Goal: Task Accomplishment & Management: Manage account settings

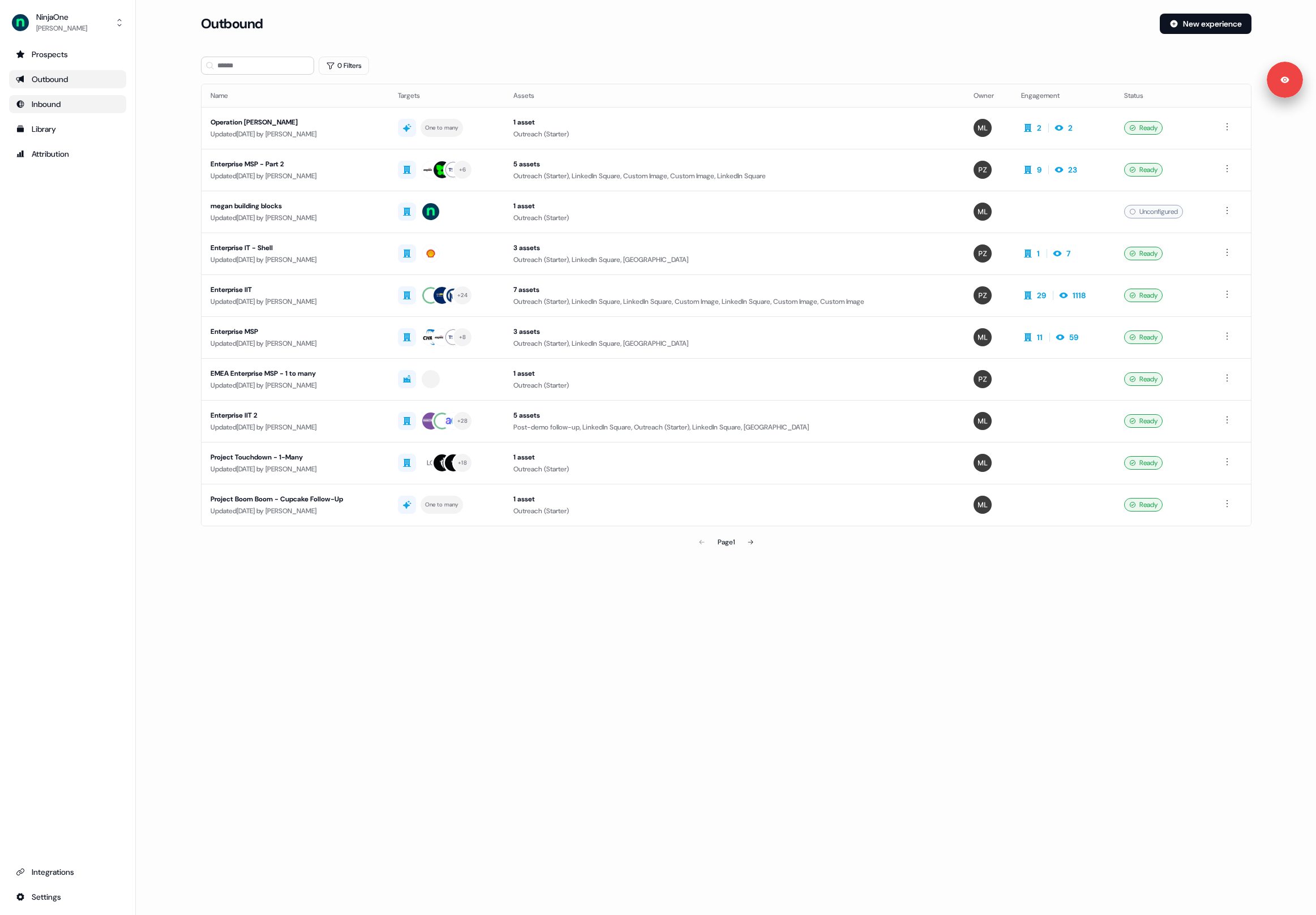
click at [78, 106] on div "Inbound" at bounding box center [68, 104] width 103 height 11
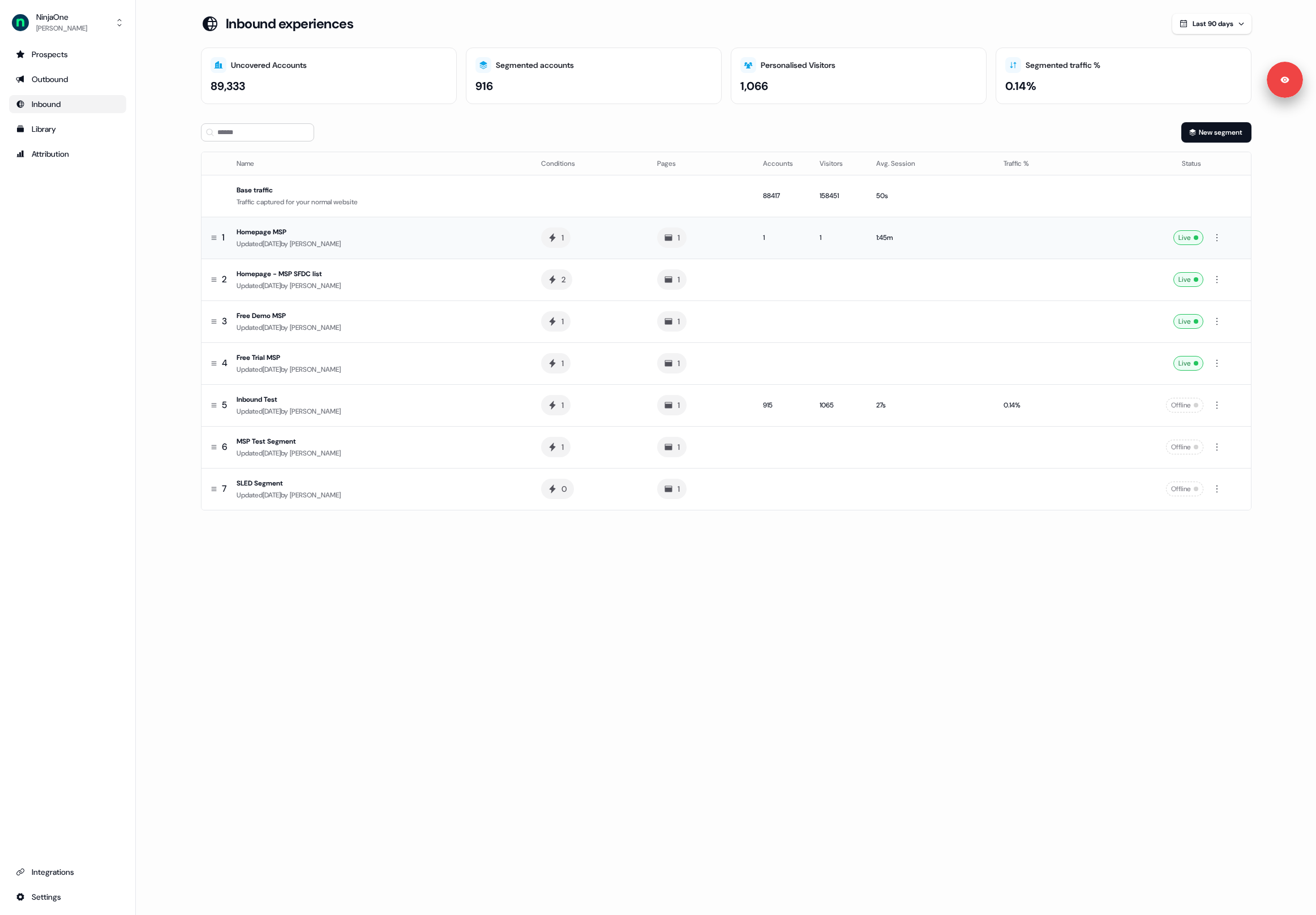
click at [730, 242] on td "1" at bounding box center [701, 238] width 106 height 42
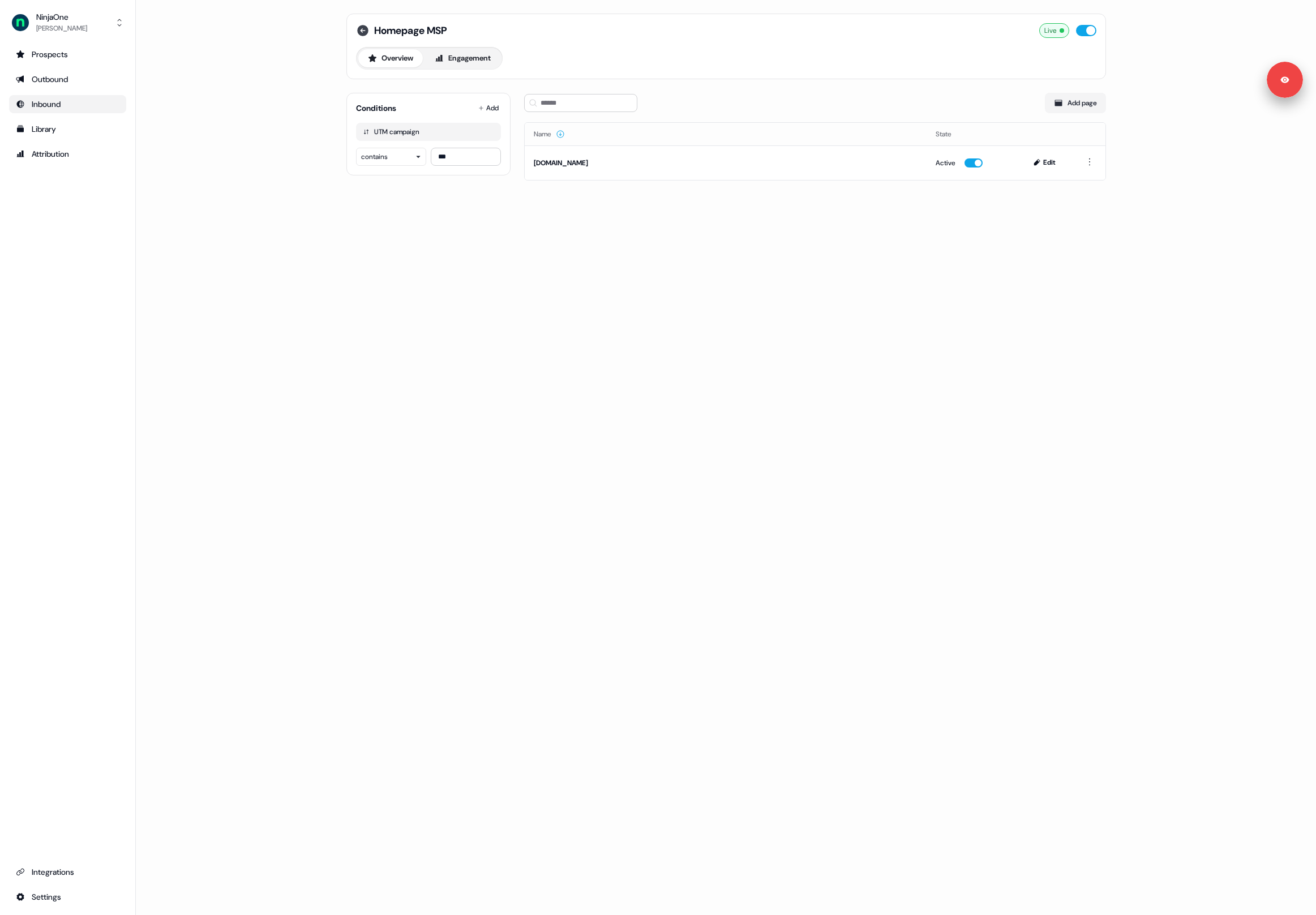
click at [363, 31] on icon at bounding box center [363, 30] width 11 height 11
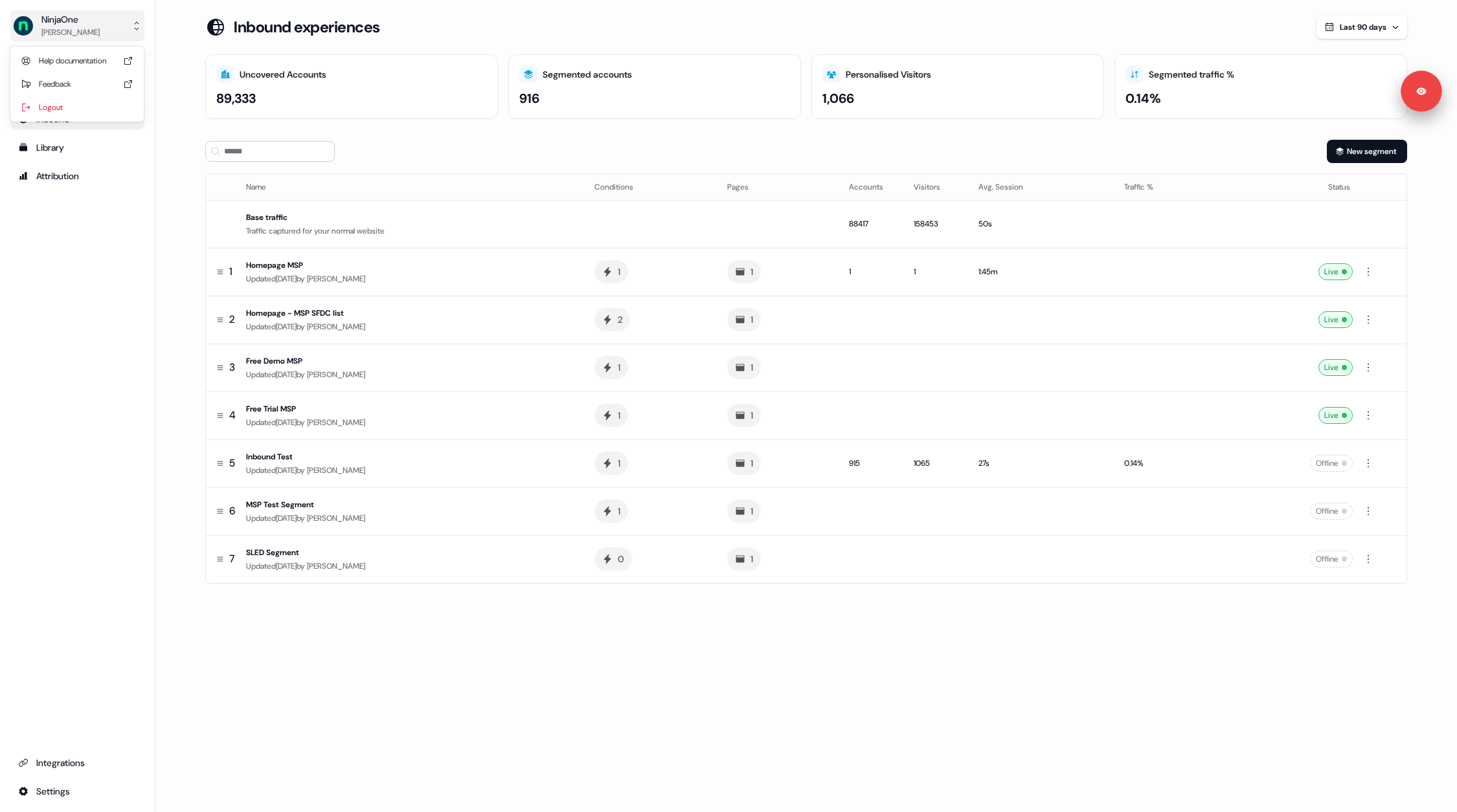
click at [50, 14] on div "NinjaOne" at bounding box center [71, 19] width 58 height 13
click at [64, 105] on div "Logout" at bounding box center [77, 107] width 123 height 23
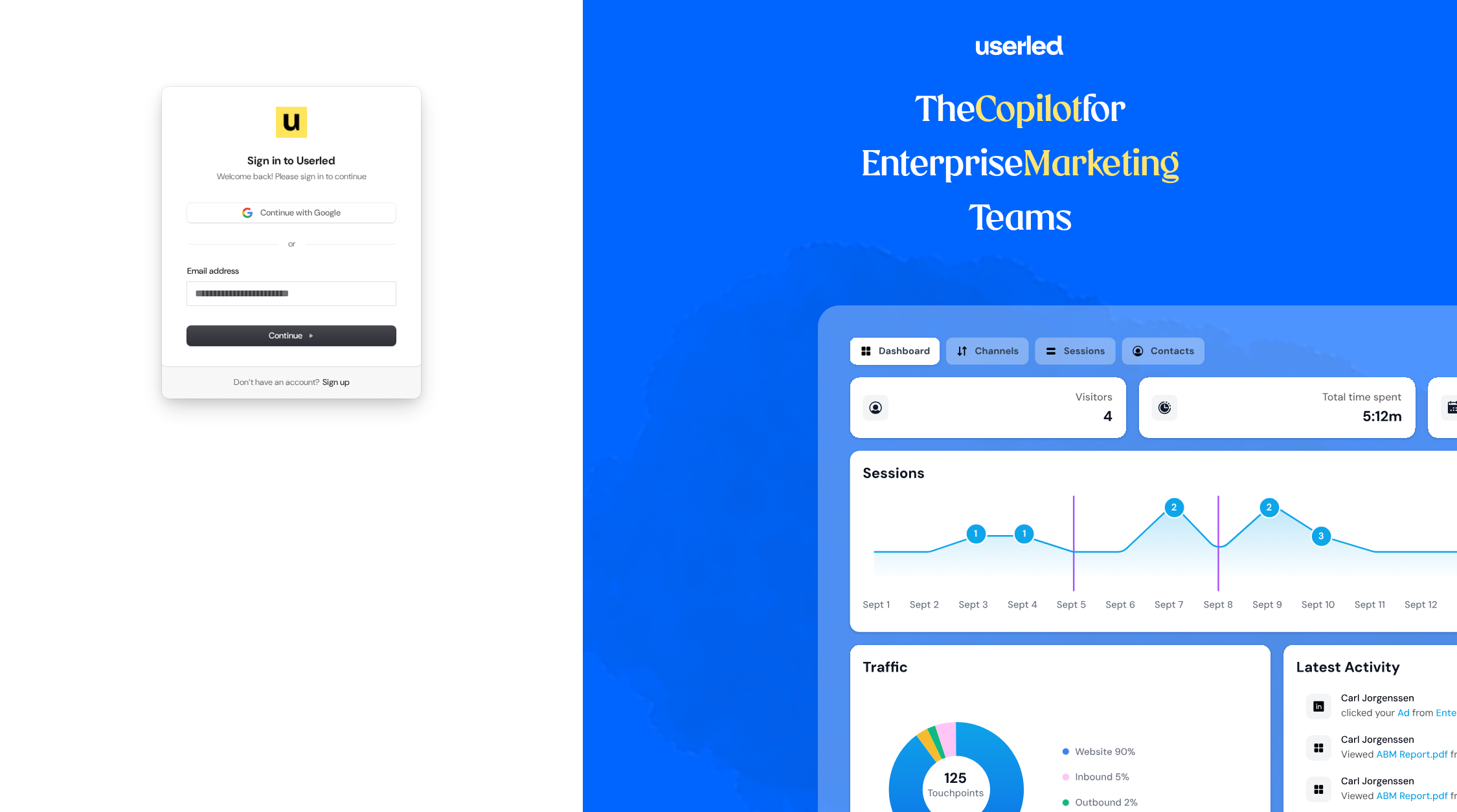
drag, startPoint x: 582, startPoint y: 233, endPoint x: 544, endPoint y: 203, distance: 48.4
click at [578, 231] on div "Sign in to Userled Welcome back! Please sign in to continue Continue with Googl…" at bounding box center [728, 406] width 1457 height 812
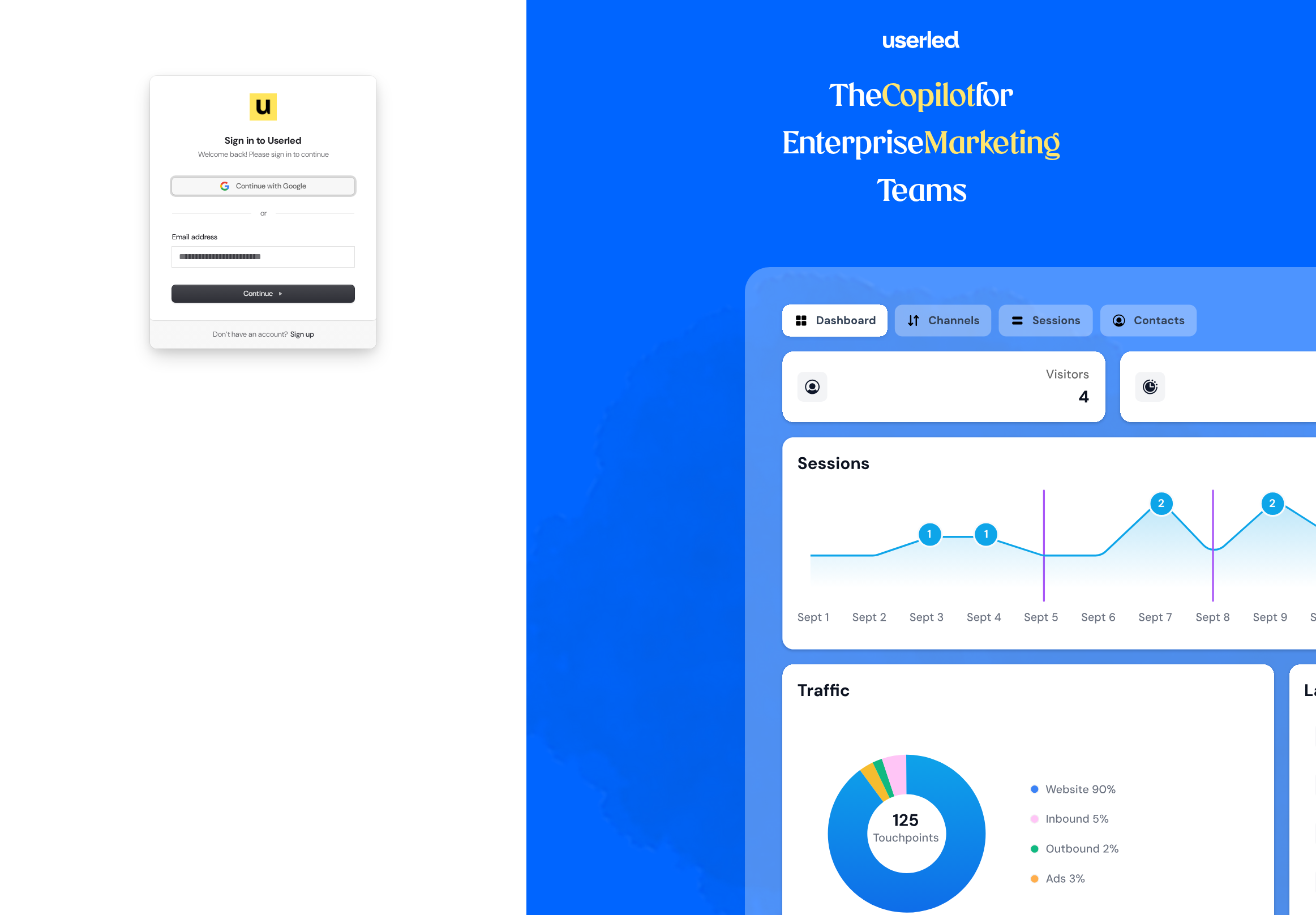
click at [306, 182] on span "Continue with Google" at bounding box center [271, 186] width 70 height 10
click at [452, 226] on div "Sign in to Userled Welcome back! Please sign in to continue Continue with Googl…" at bounding box center [263, 212] width 527 height 424
